Goal: Task Accomplishment & Management: Manage account settings

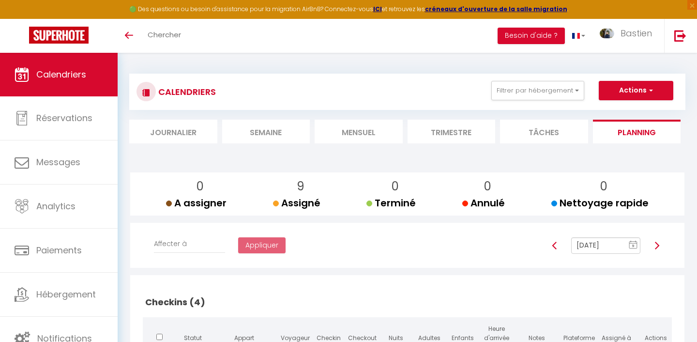
click at [602, 241] on input "[DATE]" at bounding box center [605, 245] width 69 height 16
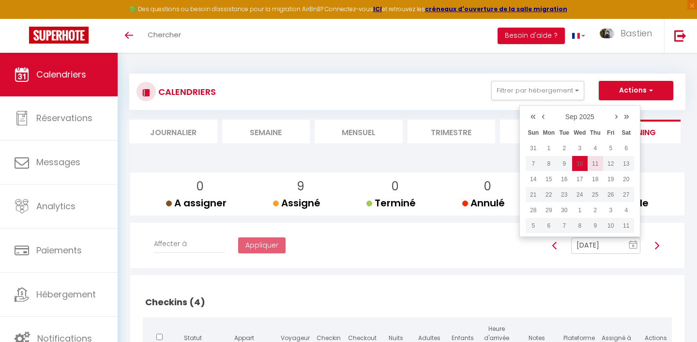
click at [591, 166] on td "11" at bounding box center [595, 163] width 15 height 15
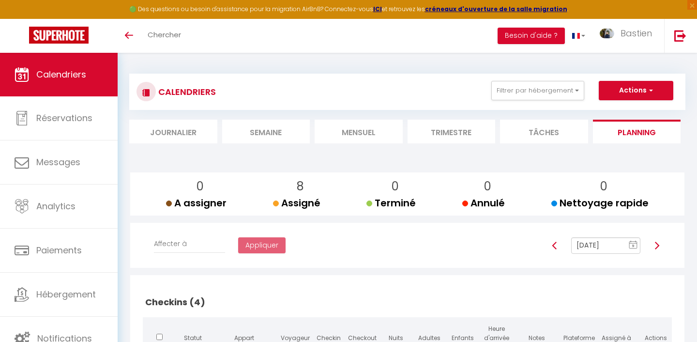
click at [608, 244] on input "[DATE]" at bounding box center [605, 245] width 69 height 16
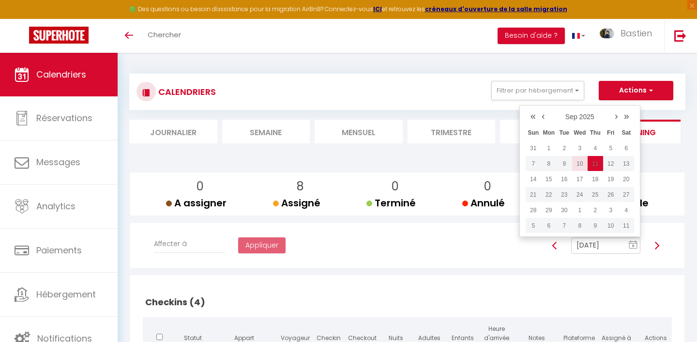
click at [580, 159] on td "10" at bounding box center [579, 163] width 15 height 15
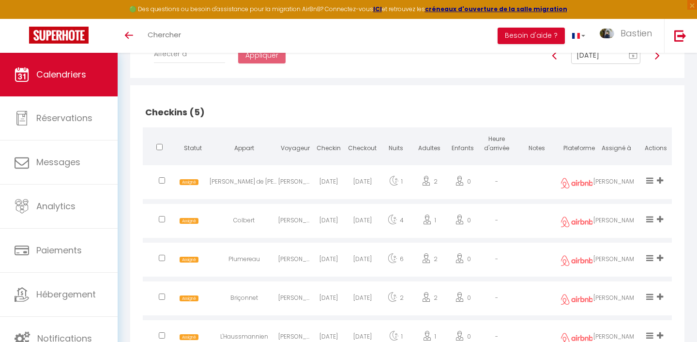
scroll to position [188, 0]
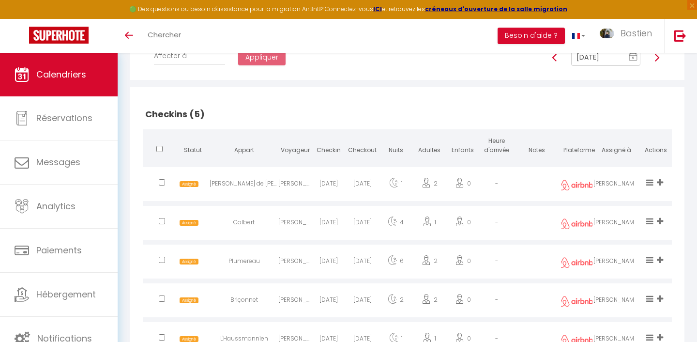
click at [658, 182] on icon at bounding box center [660, 182] width 6 height 8
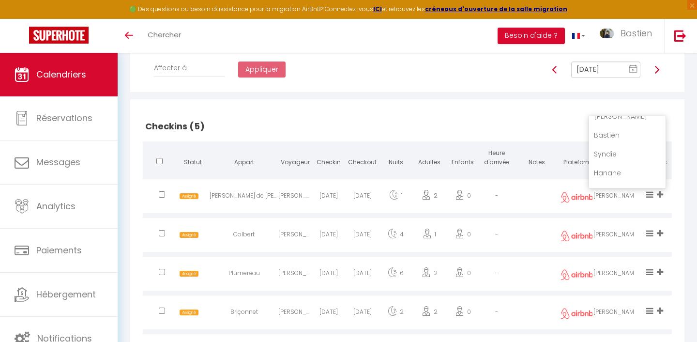
scroll to position [0, 0]
click at [621, 146] on li "Latéfa" at bounding box center [627, 144] width 76 height 18
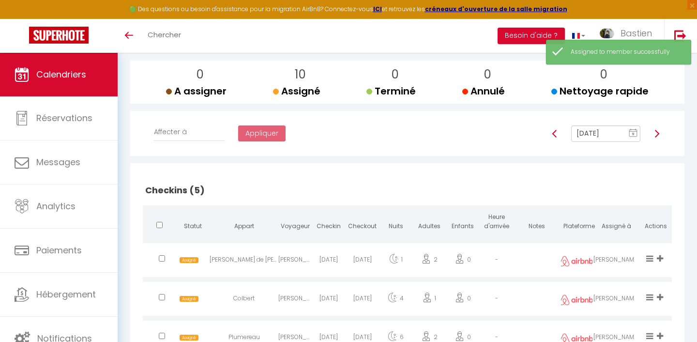
scroll to position [105, 0]
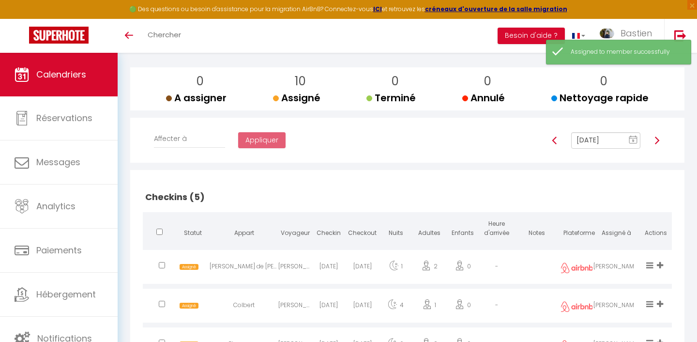
click at [556, 139] on img at bounding box center [555, 141] width 8 height 8
type input "[DATE]"
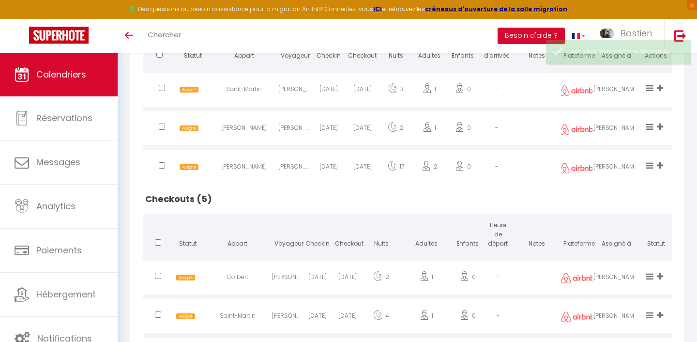
scroll to position [421, 0]
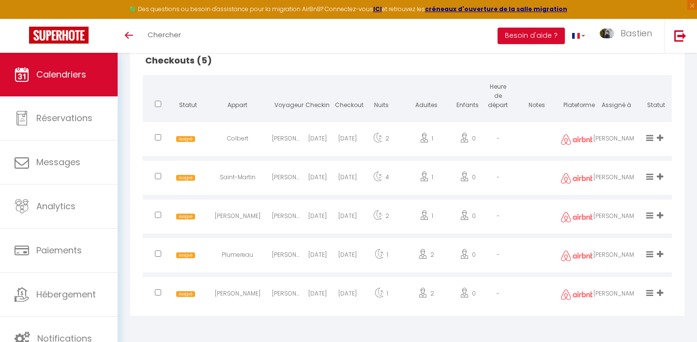
click at [649, 177] on icon at bounding box center [649, 176] width 7 height 8
click at [602, 142] on li "Terminé" at bounding box center [617, 145] width 76 height 18
click at [652, 213] on icon at bounding box center [649, 215] width 7 height 8
click at [602, 183] on li "Terminé" at bounding box center [617, 183] width 76 height 18
click at [649, 253] on icon at bounding box center [649, 254] width 7 height 8
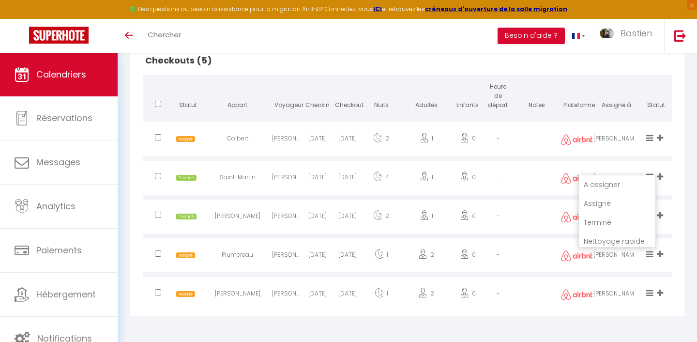
click at [651, 291] on icon at bounding box center [649, 293] width 7 height 8
click at [611, 262] on li "Terminé" at bounding box center [617, 261] width 76 height 18
